Goal: Communication & Community: Answer question/provide support

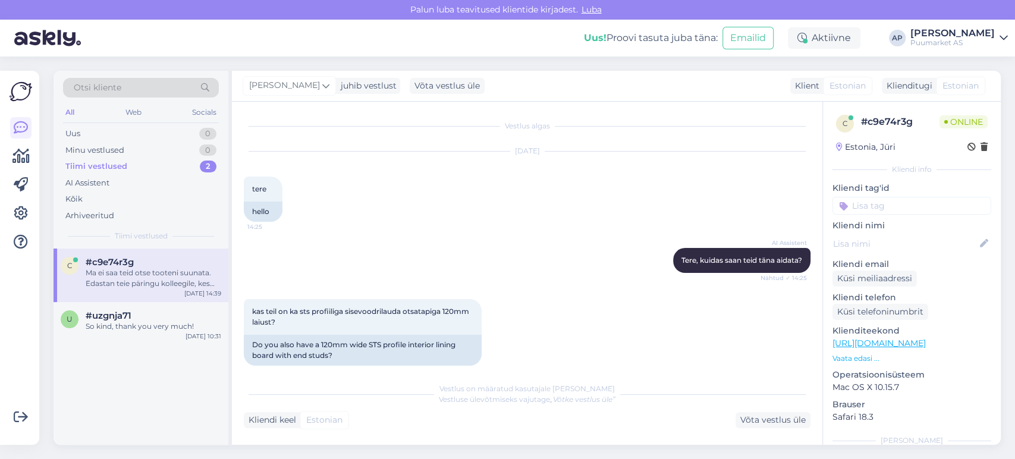
scroll to position [322, 0]
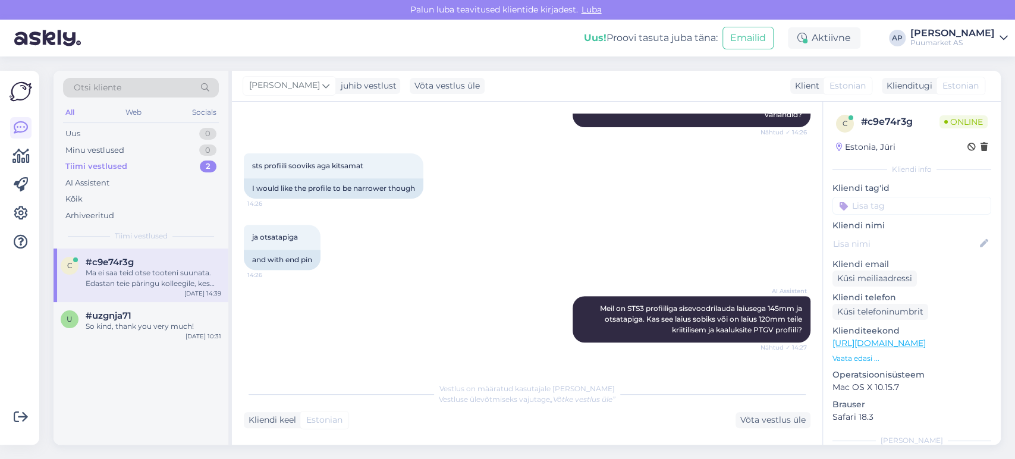
click at [185, 282] on div "Ma ei saa teid otse tooteni suunata. Edastan teie päringu kolleegile, kes saab …" at bounding box center [154, 278] width 136 height 21
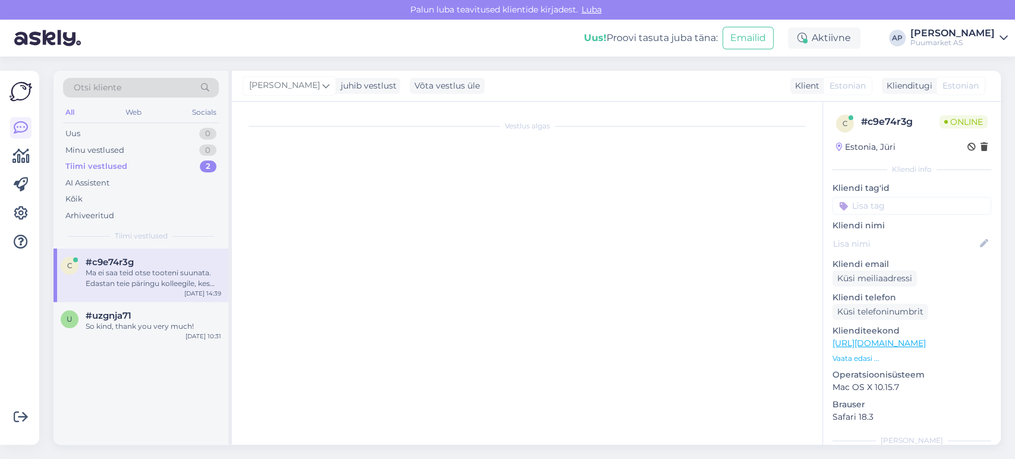
click at [86, 285] on div "Ma ei saa teid otse tooteni suunata. Edastan teie päringu kolleegile, kes saab …" at bounding box center [154, 278] width 136 height 21
click at [106, 319] on span "#uzgnja71" at bounding box center [109, 315] width 46 height 11
click at [122, 149] on div "Minu vestlused" at bounding box center [94, 150] width 59 height 12
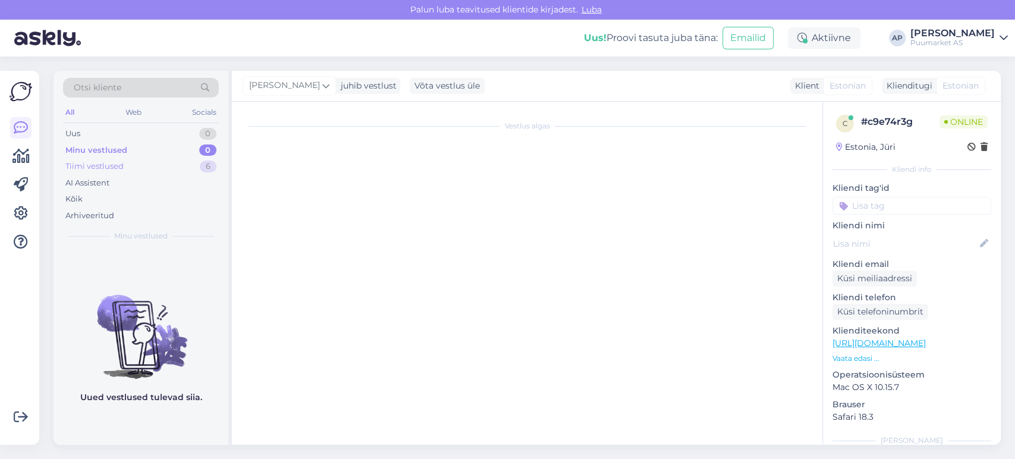
click at [122, 161] on div "Tiimi vestlused" at bounding box center [94, 167] width 58 height 12
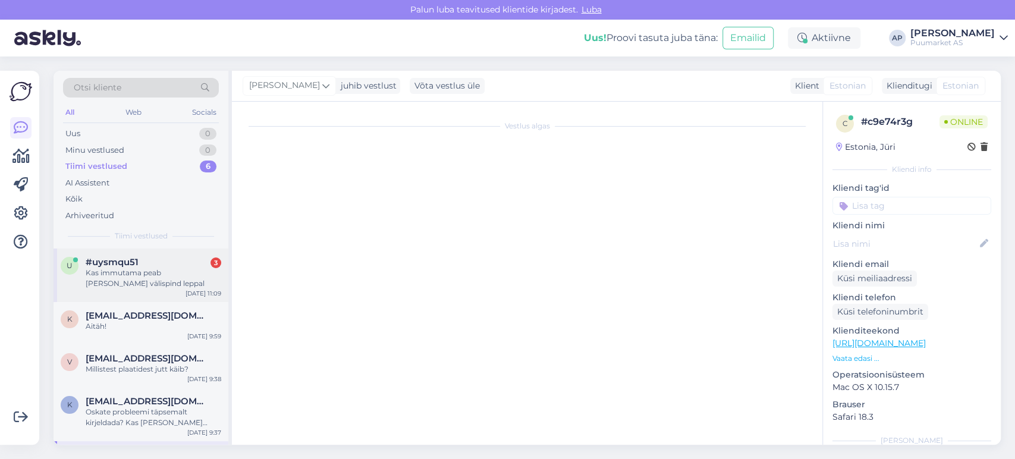
click at [115, 261] on span "#uysmqu51" at bounding box center [112, 262] width 53 height 11
click at [193, 281] on div "Kas immutama peab [PERSON_NAME] välispind leppal" at bounding box center [154, 278] width 136 height 21
click at [210, 279] on div "Kas immutama peab [PERSON_NAME] välispind leppal" at bounding box center [154, 278] width 136 height 21
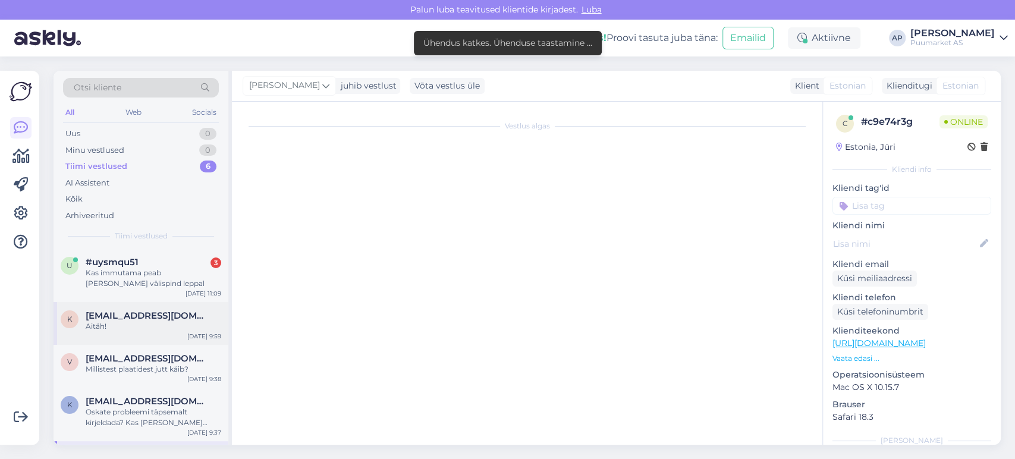
click at [158, 314] on span "[EMAIL_ADDRESS][DOMAIN_NAME]" at bounding box center [148, 315] width 124 height 11
click at [169, 269] on div "Kas immutama peab [PERSON_NAME] välispind leppal" at bounding box center [154, 278] width 136 height 21
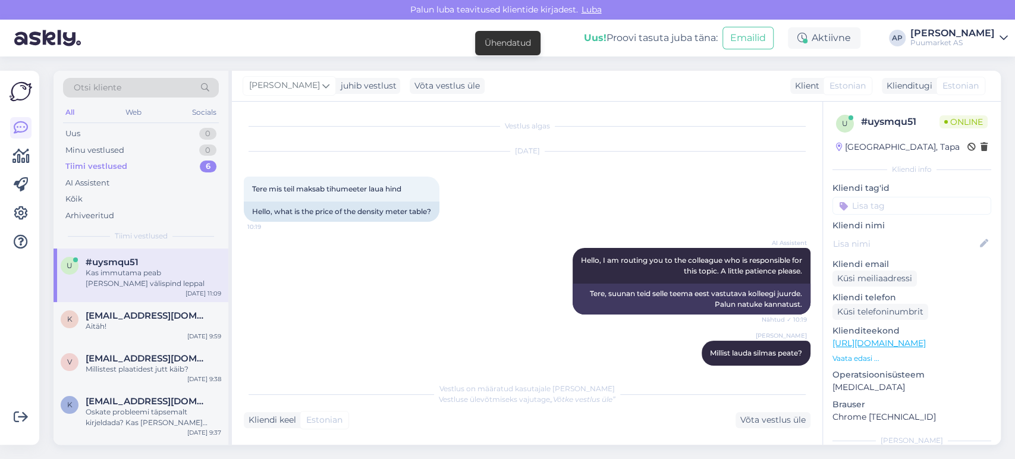
scroll to position [2118, 0]
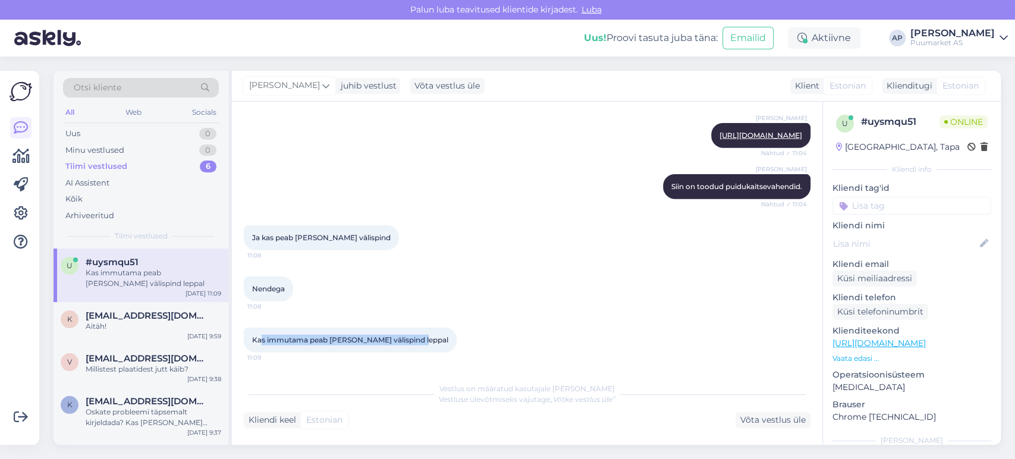
drag, startPoint x: 416, startPoint y: 339, endPoint x: 260, endPoint y: 333, distance: 155.9
click at [260, 333] on div "Kas immutama peab [PERSON_NAME] välispind leppal 11:09" at bounding box center [350, 340] width 213 height 25
click at [562, 289] on div "Nendega 11:08" at bounding box center [527, 288] width 567 height 51
click at [759, 422] on div "Võta vestlus üle" at bounding box center [772, 420] width 75 height 16
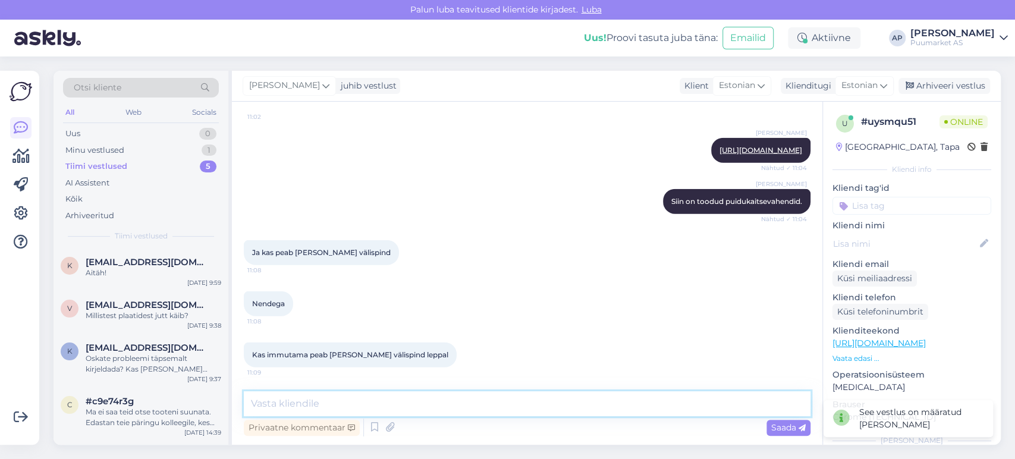
click at [508, 410] on textarea at bounding box center [527, 403] width 567 height 25
type textarea "E"
type textarea "a"
drag, startPoint x: 441, startPoint y: 401, endPoint x: 196, endPoint y: 401, distance: 244.3
click at [196, 401] on div "Otsi kliente All Web Socials Uus 0 Minu vestlused 1 Tiimi vestlused 5 AI Assist…" at bounding box center [527, 258] width 947 height 374
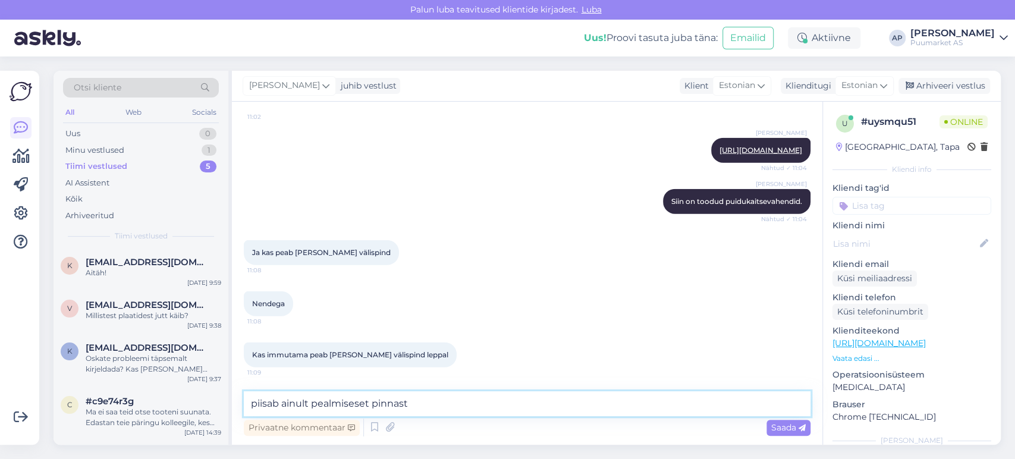
paste textarea "Piisab ainult pealmisest pinnast.“"
type textarea "Piisab ainult pealmisest pinnast."
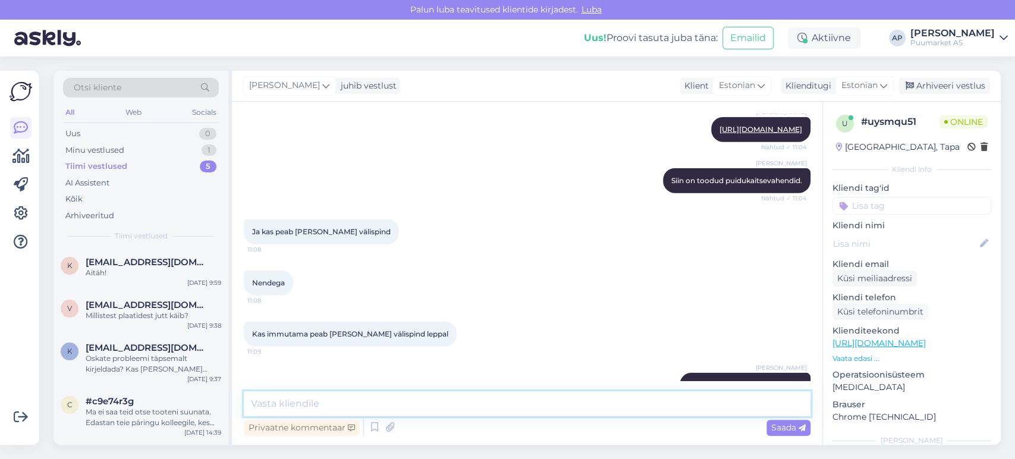
scroll to position [2154, 0]
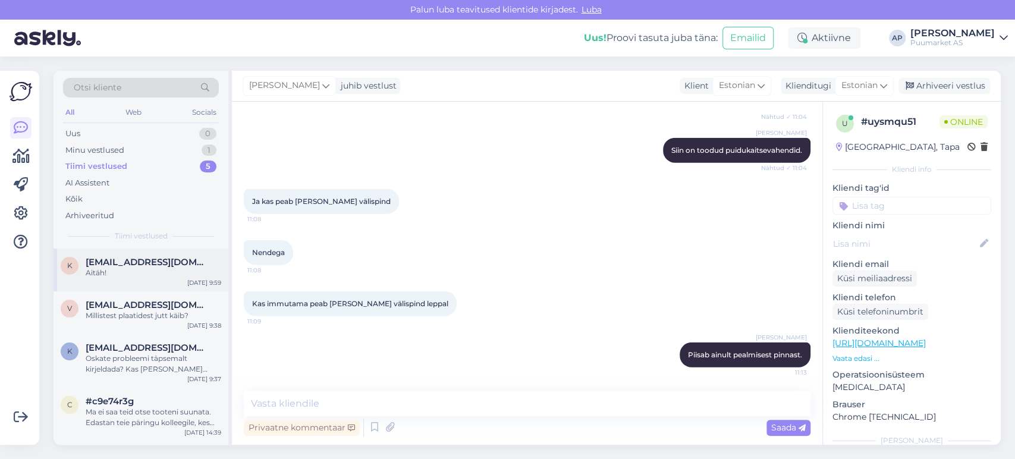
click at [133, 270] on div "Aitäh!" at bounding box center [154, 273] width 136 height 11
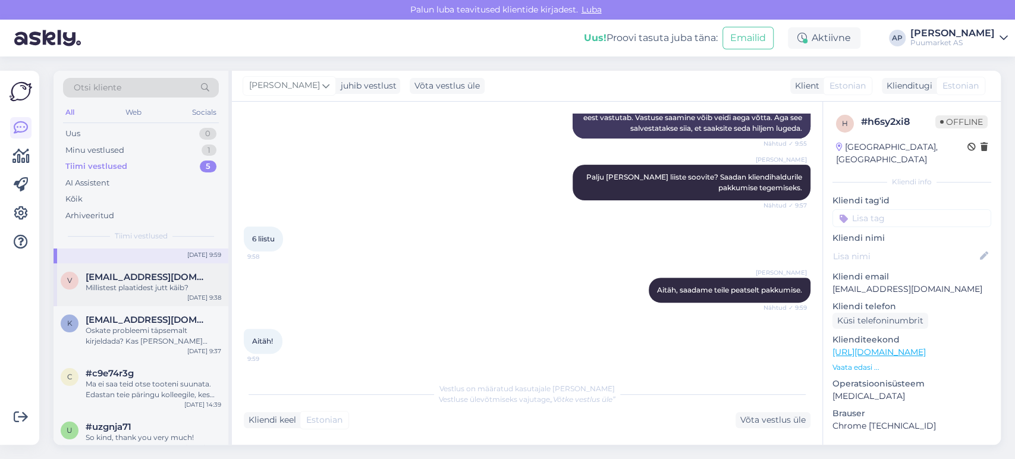
scroll to position [38, 0]
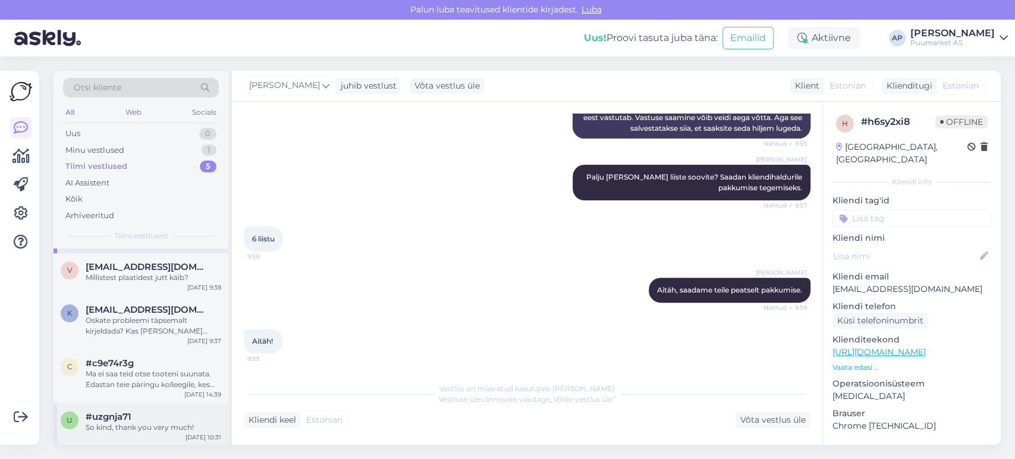
click at [122, 416] on span "#uzgnja71" at bounding box center [109, 416] width 46 height 11
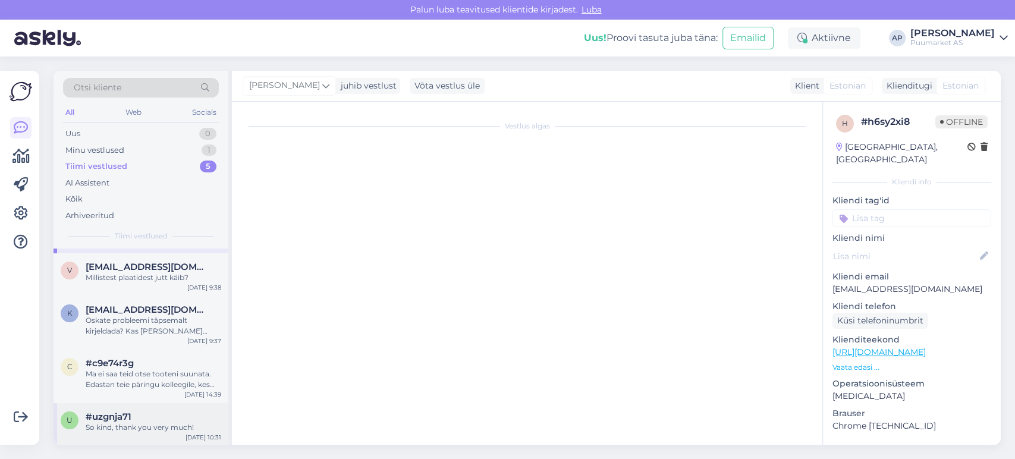
scroll to position [599, 0]
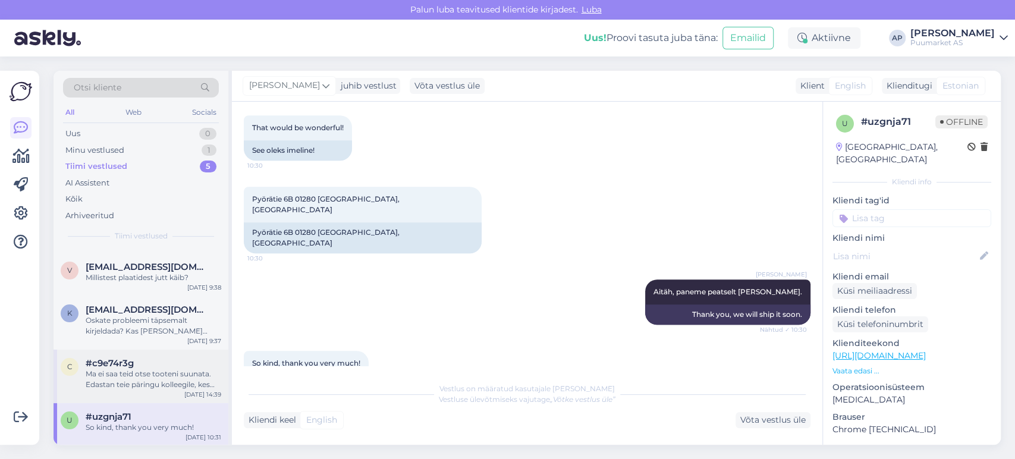
click at [124, 388] on div "Ma ei saa teid otse tooteni suunata. Edastan teie päringu kolleegile, kes saab …" at bounding box center [154, 379] width 136 height 21
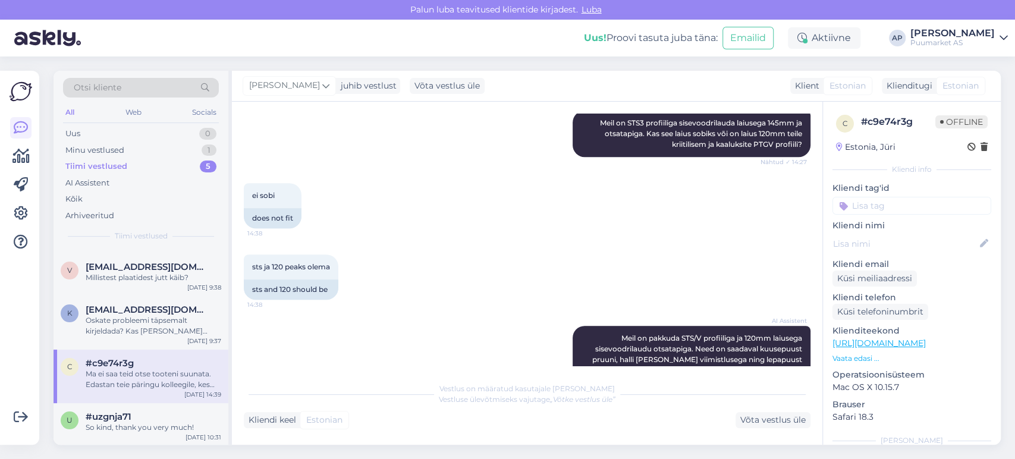
scroll to position [702, 0]
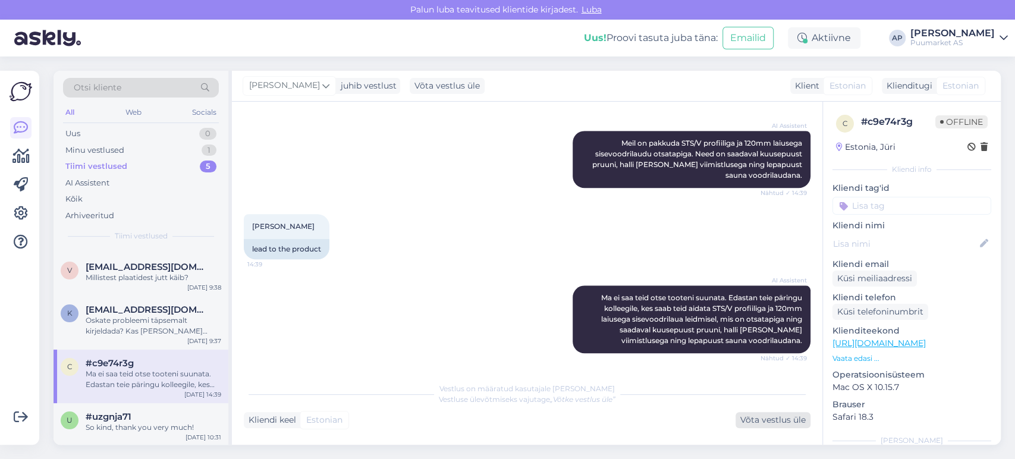
click at [779, 422] on div "Võta vestlus üle" at bounding box center [772, 420] width 75 height 16
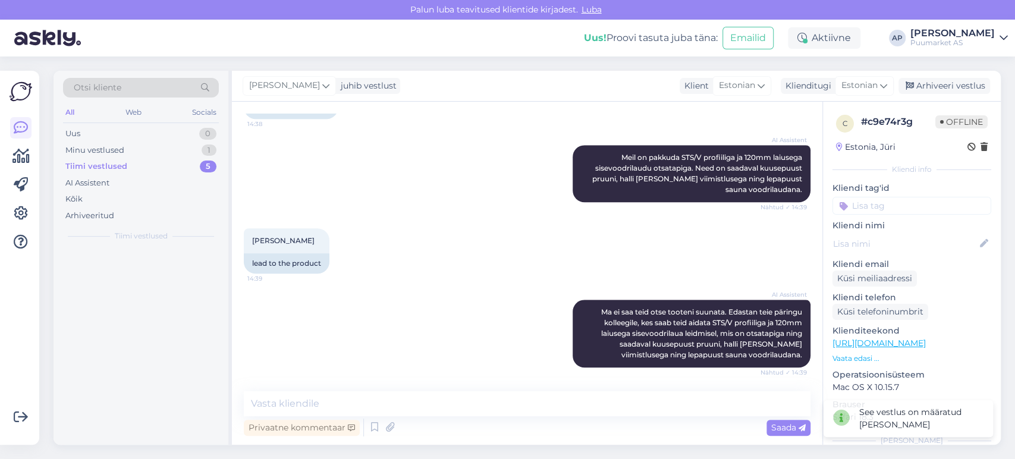
scroll to position [0, 0]
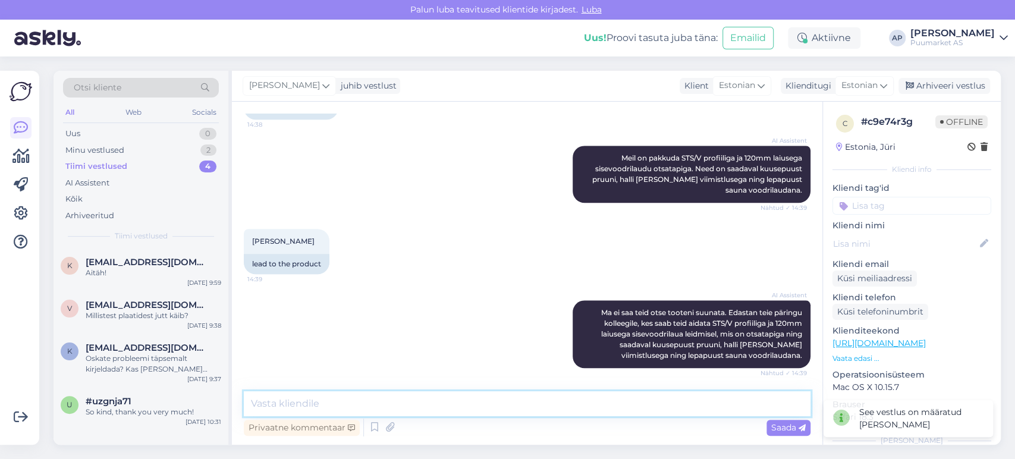
click at [515, 408] on textarea at bounding box center [527, 403] width 567 height 25
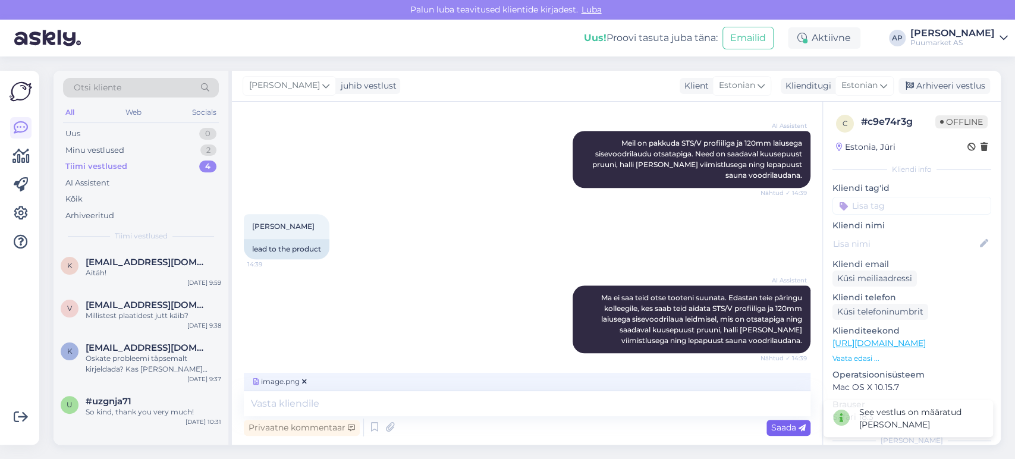
click at [791, 432] on span "Saada" at bounding box center [788, 427] width 34 height 11
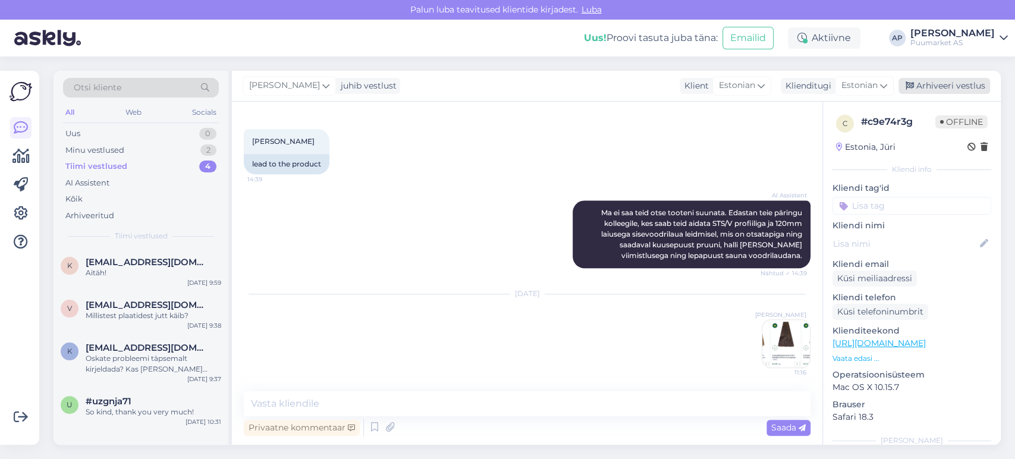
click at [935, 83] on div "Arhiveeri vestlus" at bounding box center [944, 86] width 92 height 16
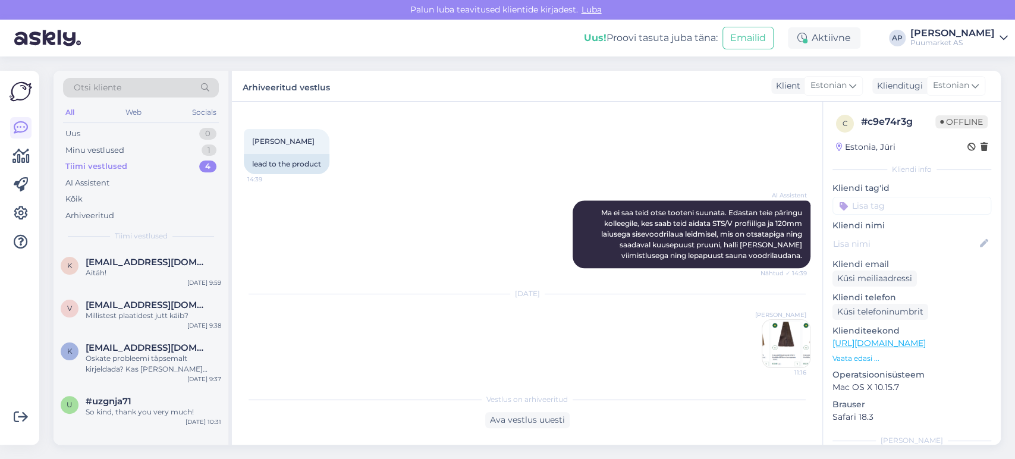
scroll to position [791, 0]
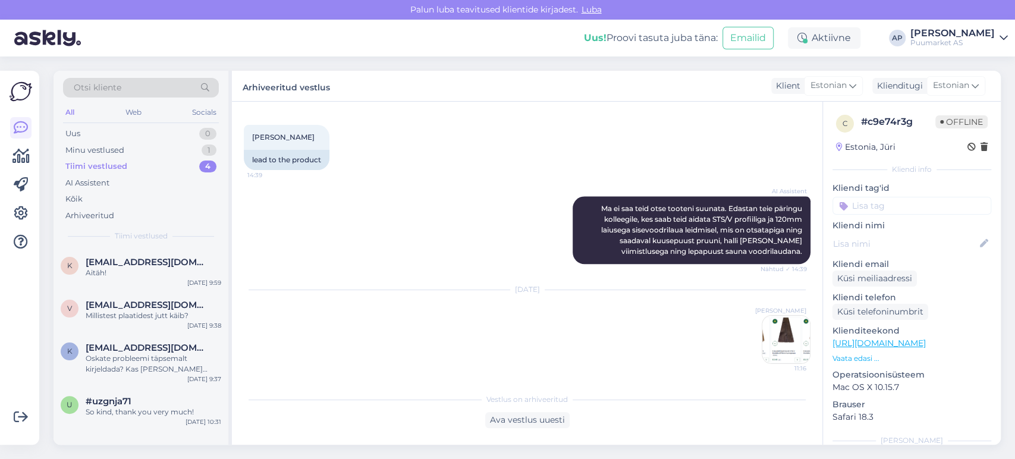
click at [105, 433] on div "k [EMAIL_ADDRESS][DOMAIN_NAME] Aitäh! [DATE] 9:59 v [EMAIL_ADDRESS][DOMAIN_NAME…" at bounding box center [141, 347] width 175 height 196
click at [119, 420] on div "u #uzgnja71 So kind, thank you very much! [DATE] 10:31" at bounding box center [141, 409] width 175 height 43
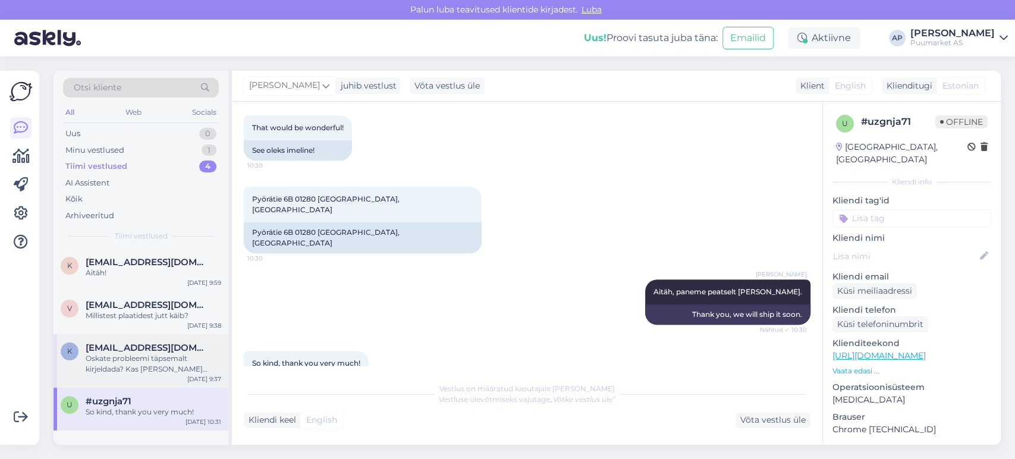
click at [105, 343] on span "[EMAIL_ADDRESS][DOMAIN_NAME]" at bounding box center [148, 347] width 124 height 11
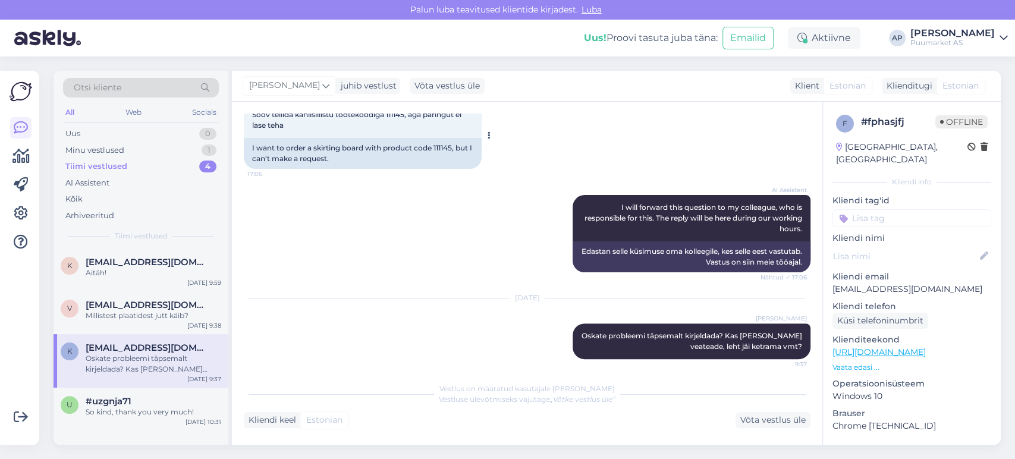
scroll to position [203, 0]
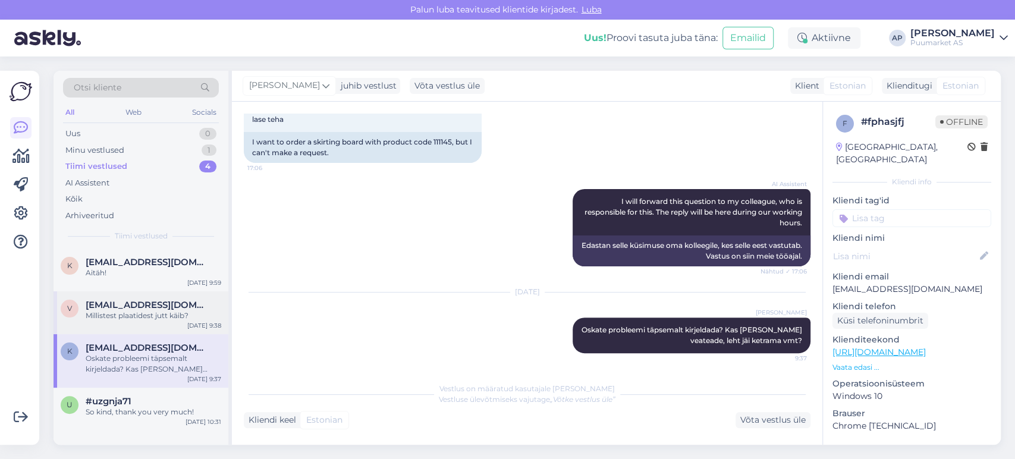
click at [86, 307] on span "[EMAIL_ADDRESS][DOMAIN_NAME]" at bounding box center [148, 305] width 124 height 11
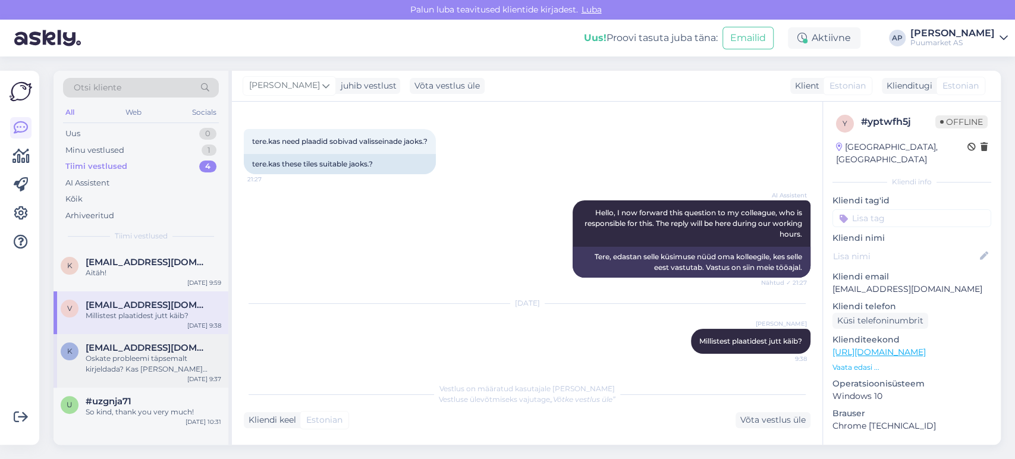
click at [100, 379] on div "k [EMAIL_ADDRESS][DOMAIN_NAME] Oskate probleemi täpsemalt kirjeldada? Kas [PERS…" at bounding box center [141, 361] width 175 height 54
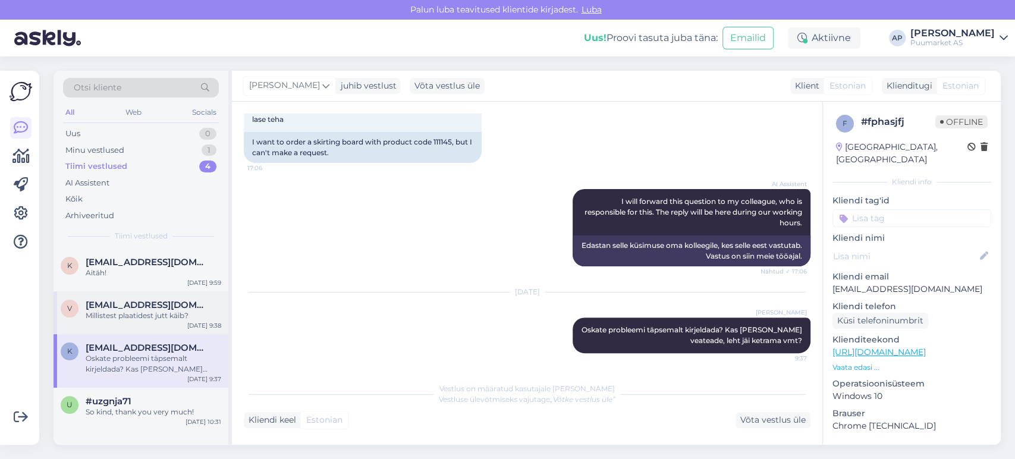
click at [145, 321] on div "v [EMAIL_ADDRESS][DOMAIN_NAME] Millistest plaatidest jutt käib? [DATE] 9:38" at bounding box center [141, 312] width 175 height 43
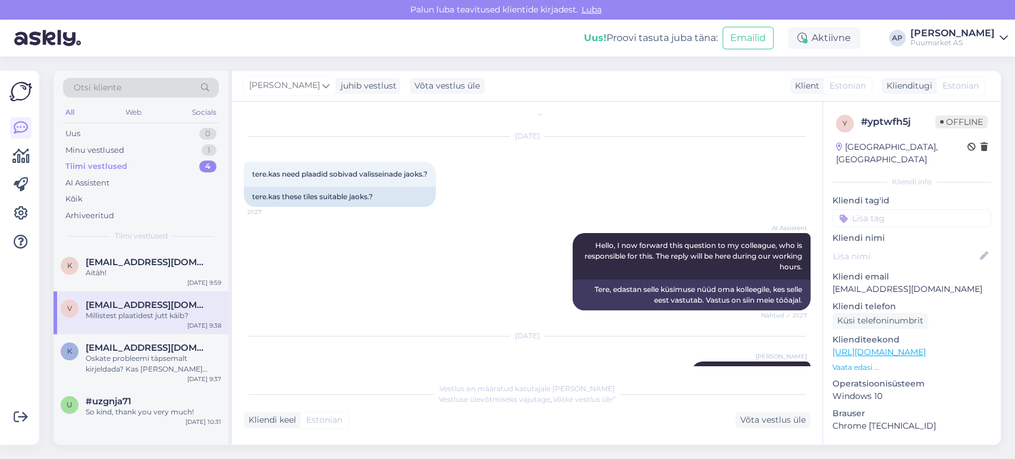
scroll to position [0, 0]
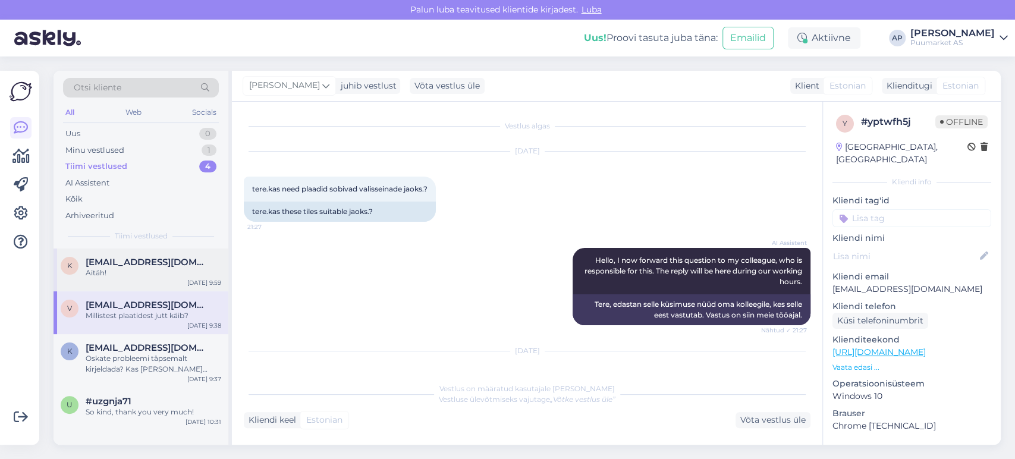
click at [92, 262] on span "[EMAIL_ADDRESS][DOMAIN_NAME]" at bounding box center [148, 262] width 124 height 11
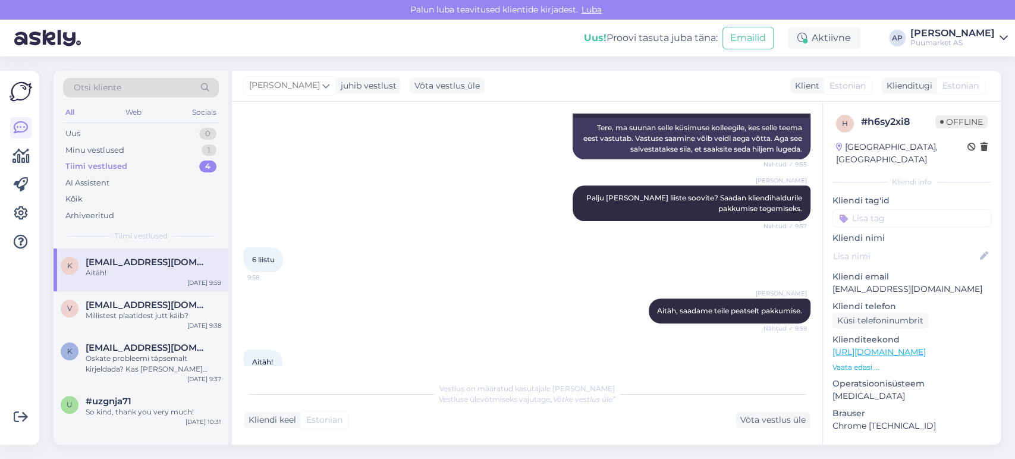
scroll to position [219, 0]
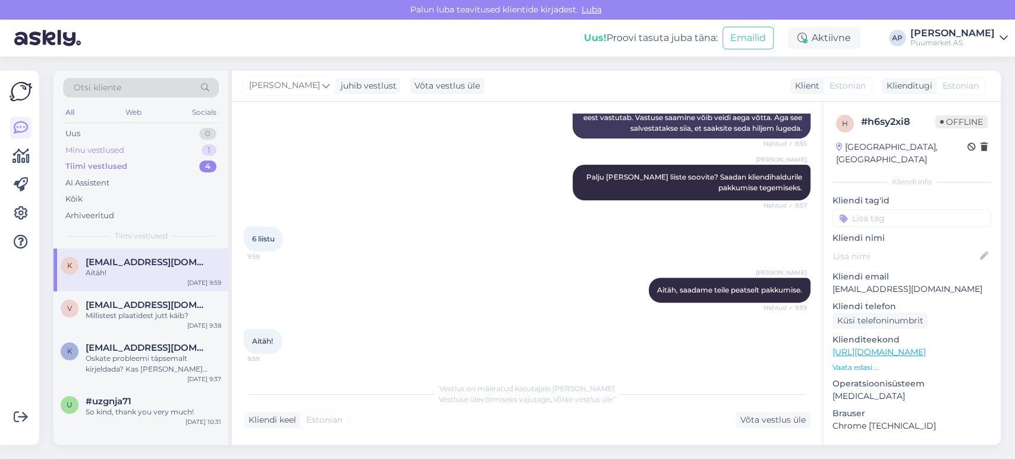
click at [90, 142] on div "Minu vestlused 1" at bounding box center [141, 150] width 156 height 17
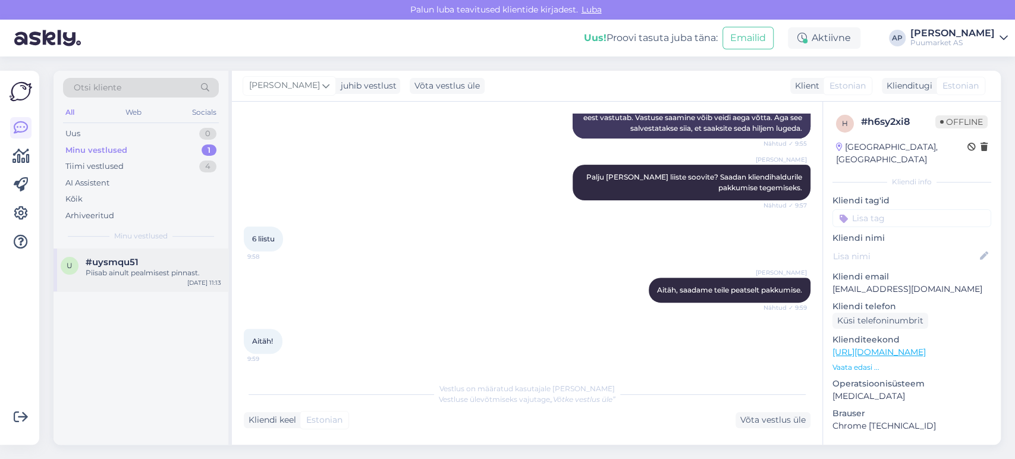
click at [158, 282] on div "u #uysmqu51 Piisab ainult pealmisest pinnast. [DATE] 11:13" at bounding box center [141, 270] width 175 height 43
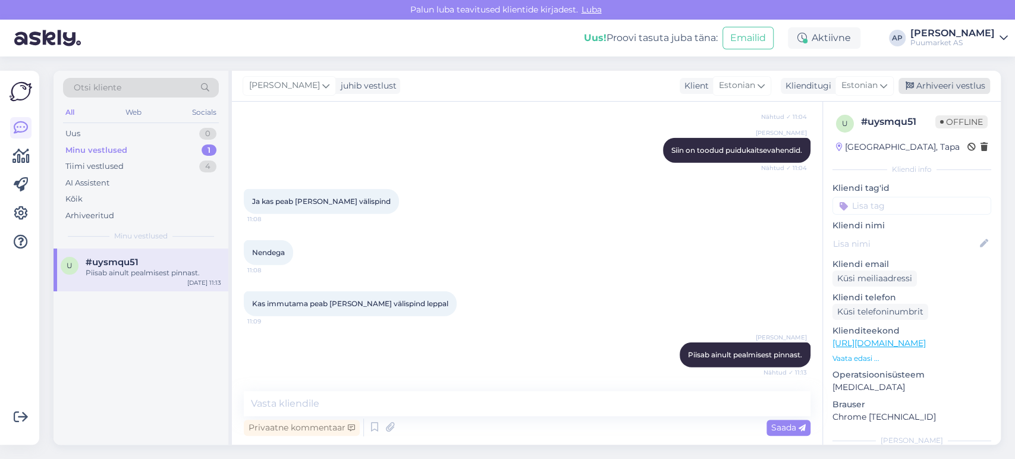
click at [932, 89] on div "Arhiveeri vestlus" at bounding box center [944, 86] width 92 height 16
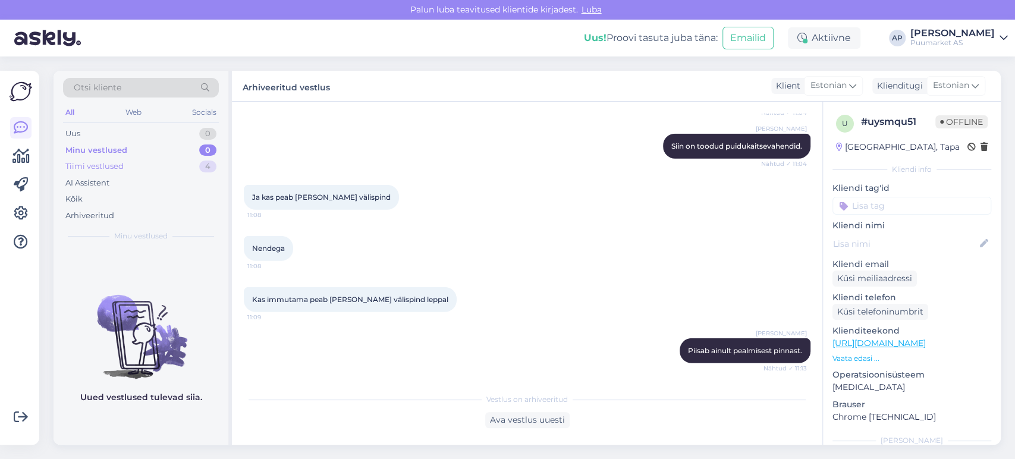
click at [149, 168] on div "Tiimi vestlused 4" at bounding box center [141, 166] width 156 height 17
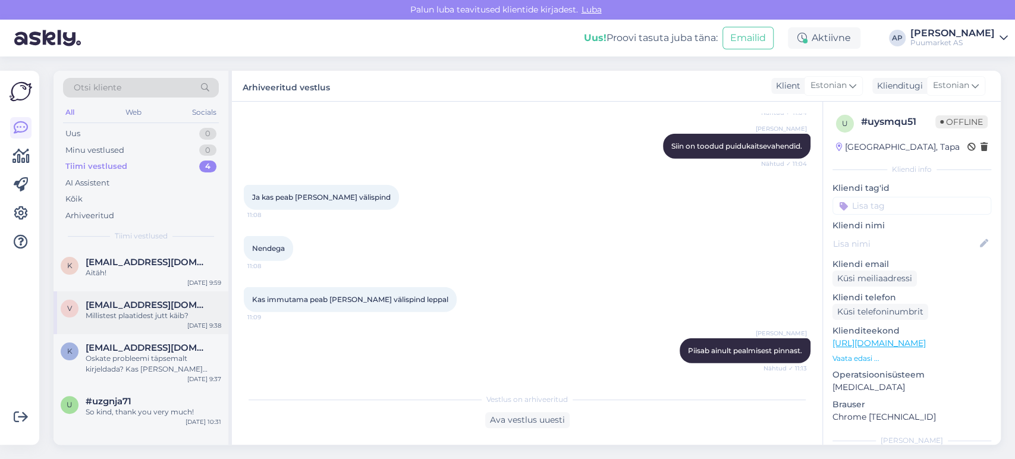
click at [126, 300] on span "[EMAIL_ADDRESS][DOMAIN_NAME]" at bounding box center [148, 305] width 124 height 11
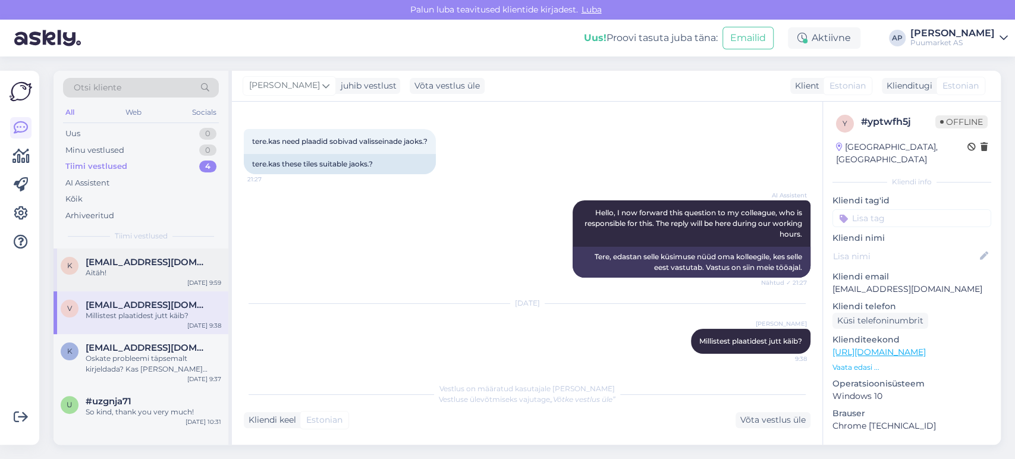
click at [140, 278] on div "Aitäh!" at bounding box center [154, 273] width 136 height 11
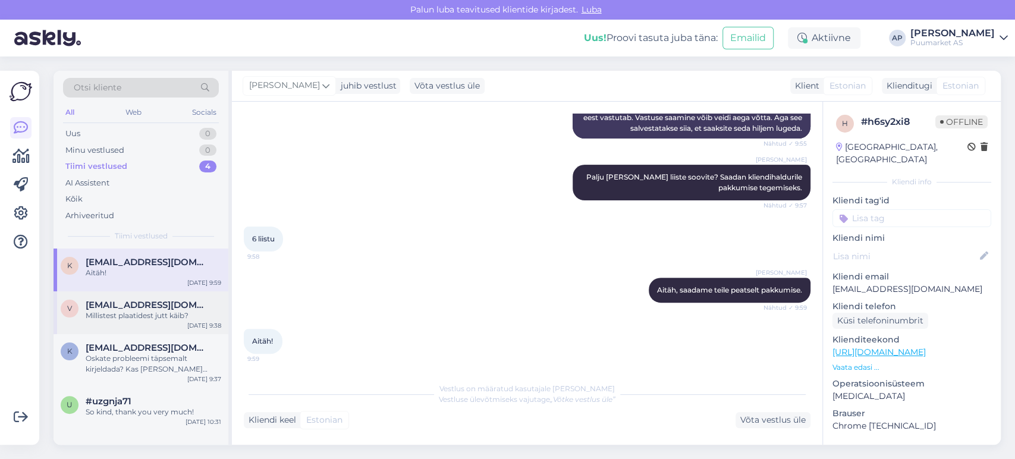
click at [144, 313] on div "Millistest plaatidest jutt käib?" at bounding box center [154, 315] width 136 height 11
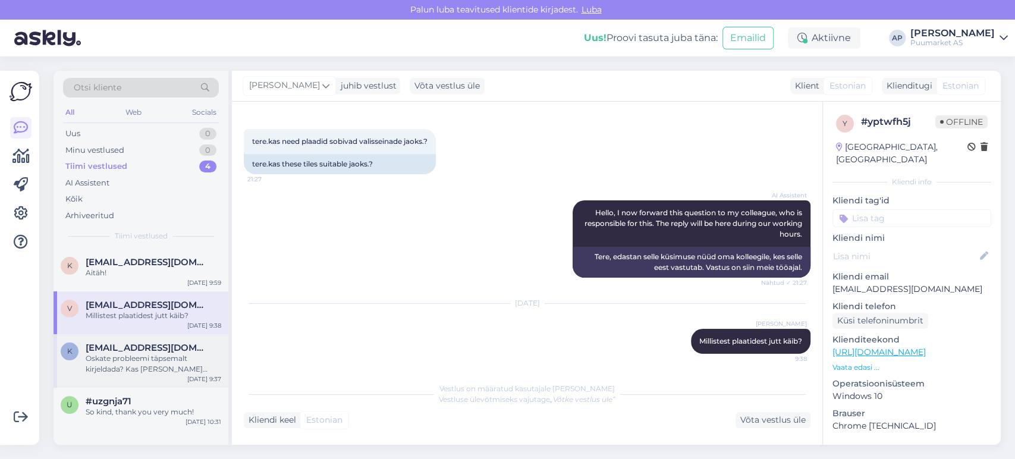
click at [134, 363] on div "Oskate probleemi täpsemalt kirjeldada? Kas [PERSON_NAME] veateade, leht jäi ket…" at bounding box center [154, 363] width 136 height 21
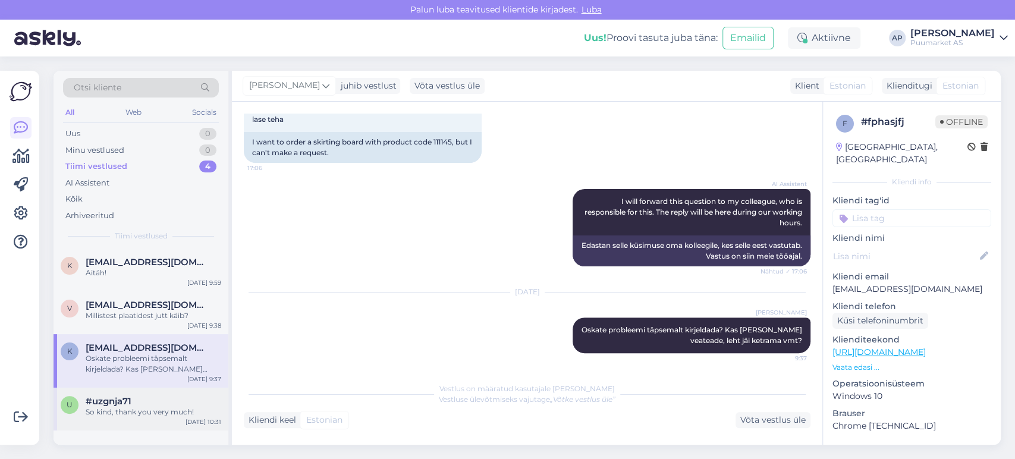
click at [128, 393] on div "u #uzgnja71 So kind, thank you very much! [DATE] 10:31" at bounding box center [141, 409] width 175 height 43
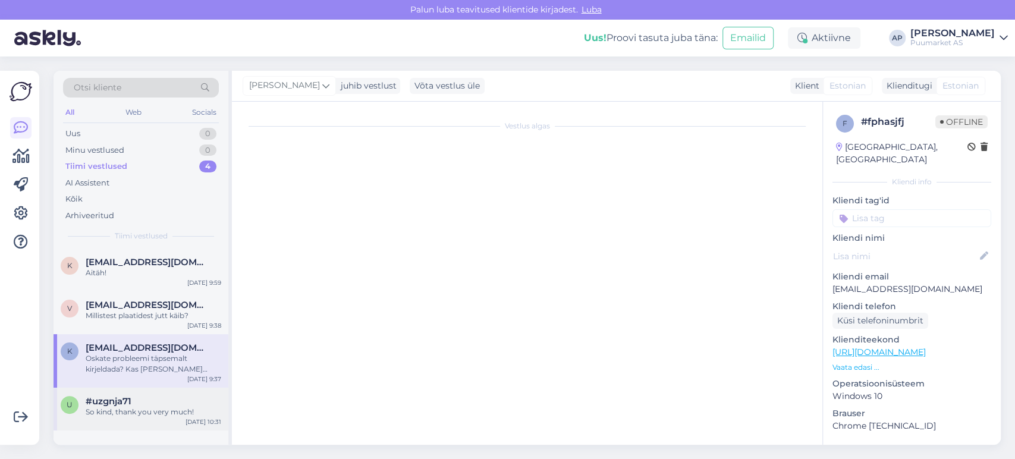
scroll to position [599, 0]
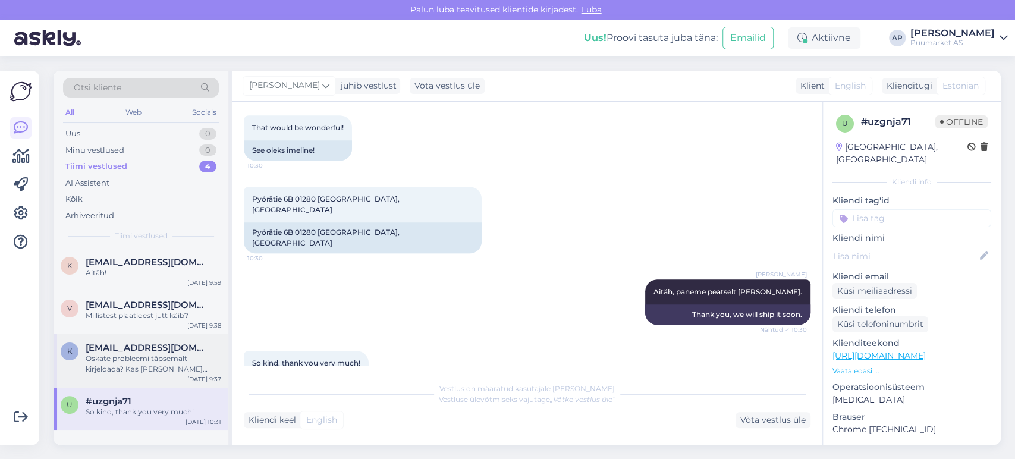
click at [152, 363] on div "Oskate probleemi täpsemalt kirjeldada? Kas [PERSON_NAME] veateade, leht jäi ket…" at bounding box center [154, 363] width 136 height 21
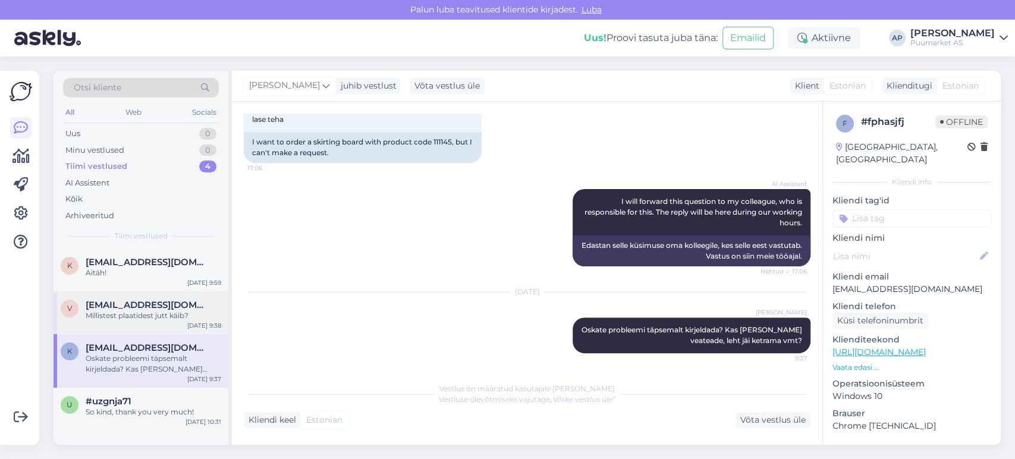
click at [160, 323] on div "v [EMAIL_ADDRESS][DOMAIN_NAME] Millistest plaatidest jutt käib? [DATE] 9:38" at bounding box center [141, 312] width 175 height 43
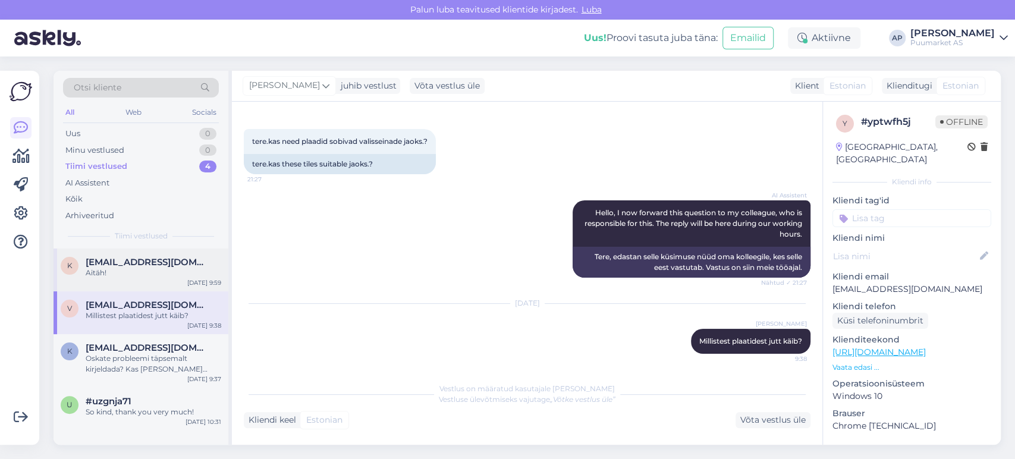
click at [157, 288] on div "k [EMAIL_ADDRESS][DOMAIN_NAME] Aitäh! [DATE] 9:59" at bounding box center [141, 270] width 175 height 43
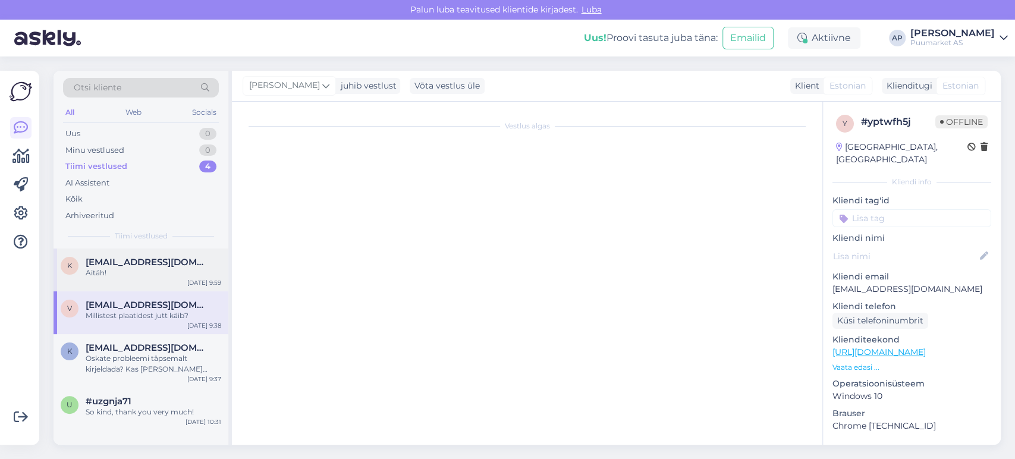
scroll to position [219, 0]
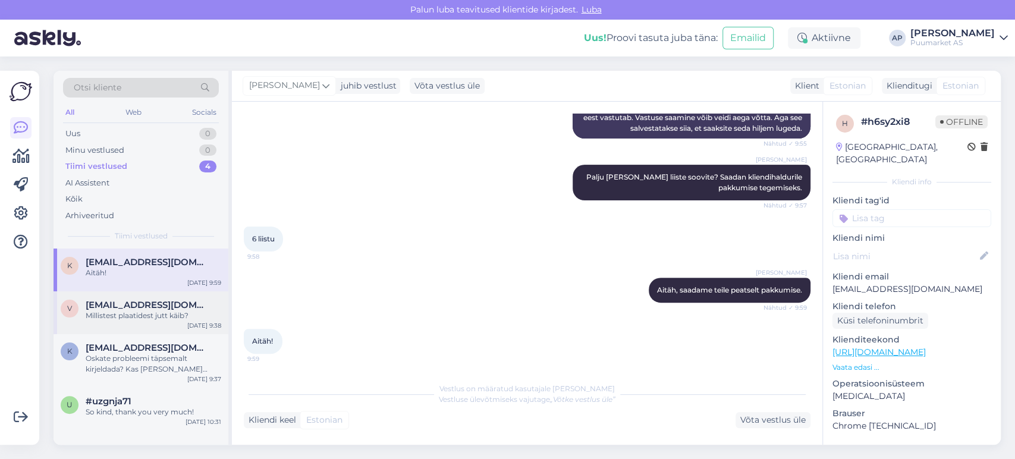
click at [157, 316] on div "Millistest plaatidest jutt käib?" at bounding box center [154, 315] width 136 height 11
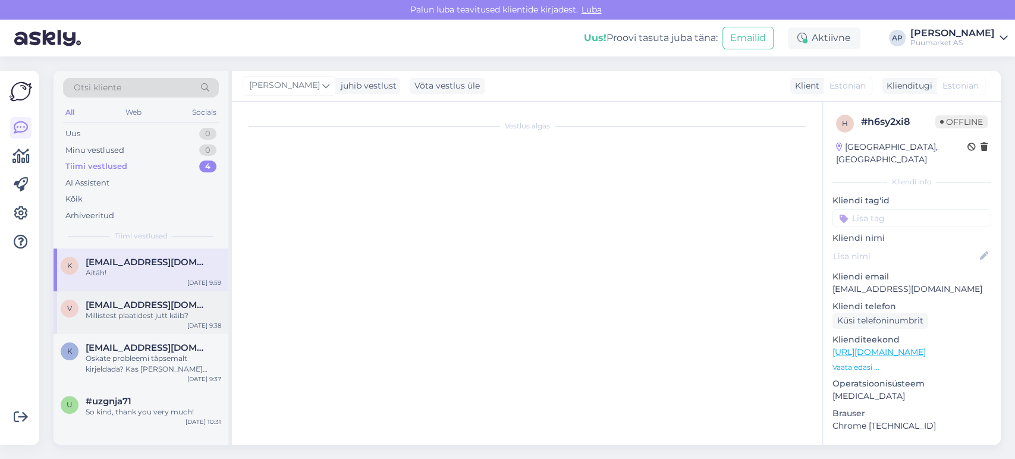
scroll to position [48, 0]
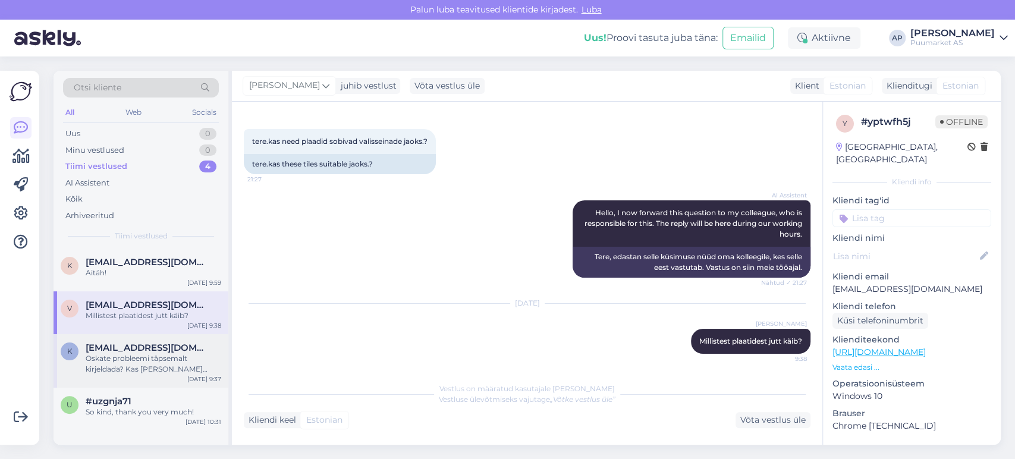
click at [144, 351] on span "[EMAIL_ADDRESS][DOMAIN_NAME]" at bounding box center [148, 347] width 124 height 11
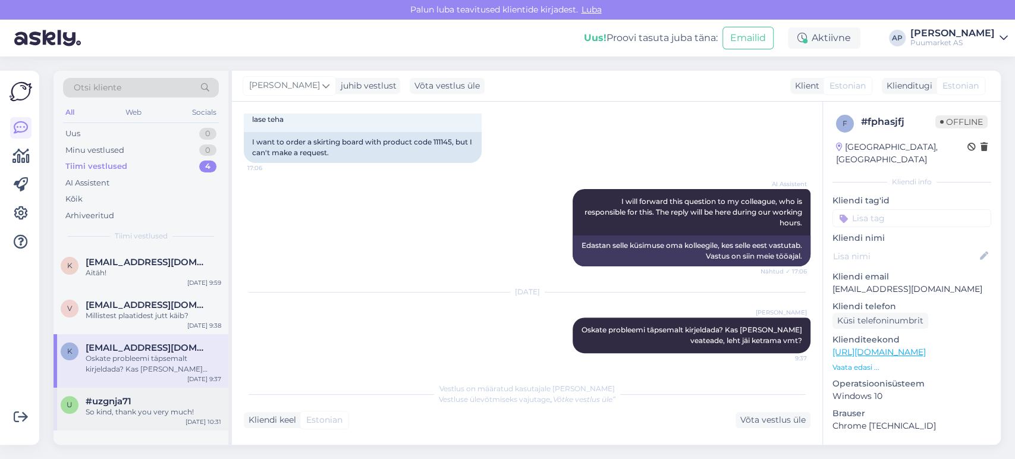
click at [131, 395] on div "u #uzgnja71 So kind, thank you very much! [DATE] 10:31" at bounding box center [141, 409] width 175 height 43
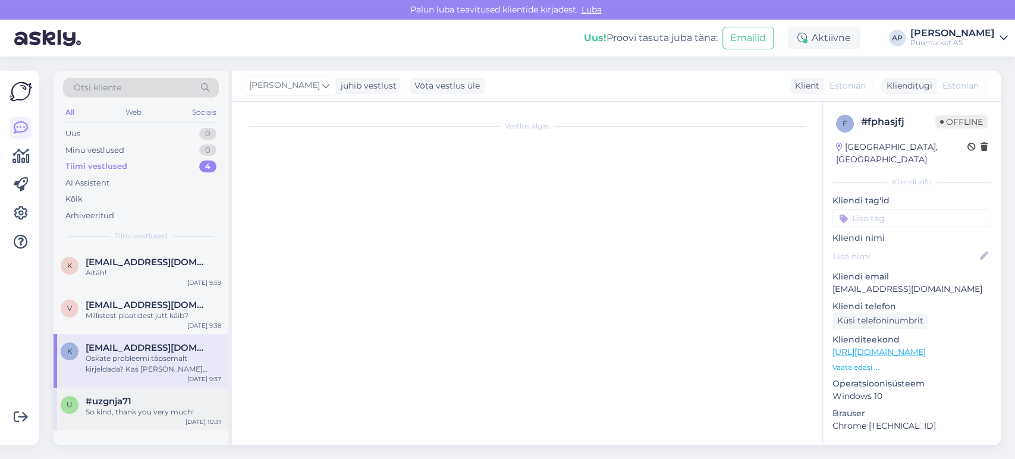
scroll to position [599, 0]
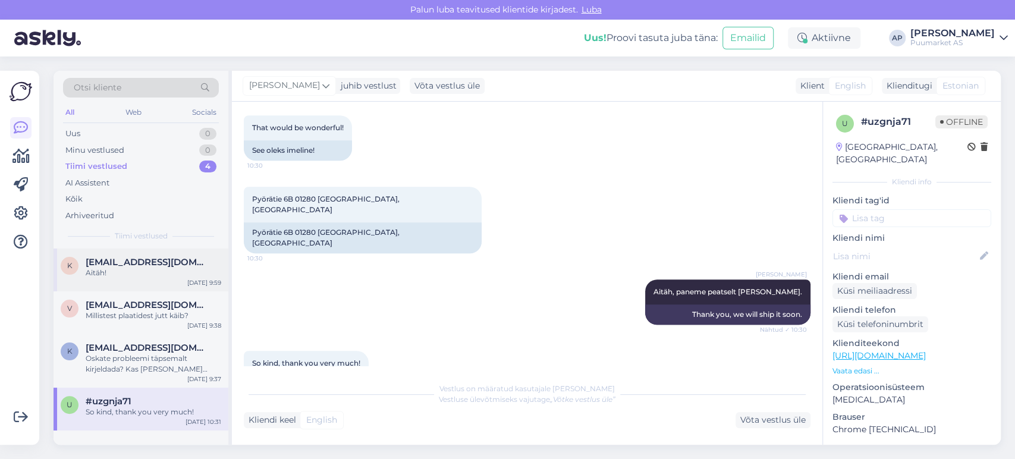
click at [130, 258] on span "[EMAIL_ADDRESS][DOMAIN_NAME]" at bounding box center [148, 262] width 124 height 11
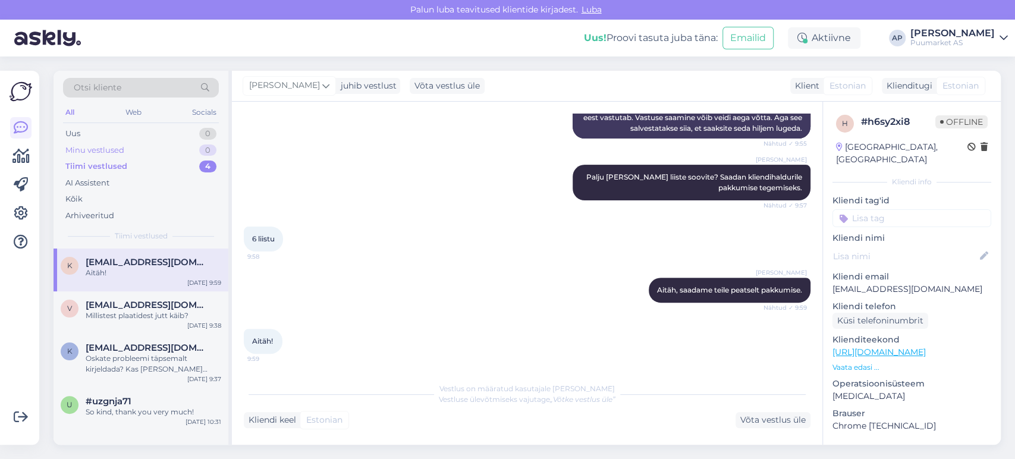
click at [147, 152] on div "Minu vestlused 0" at bounding box center [141, 150] width 156 height 17
